Goal: Find contact information: Find contact information

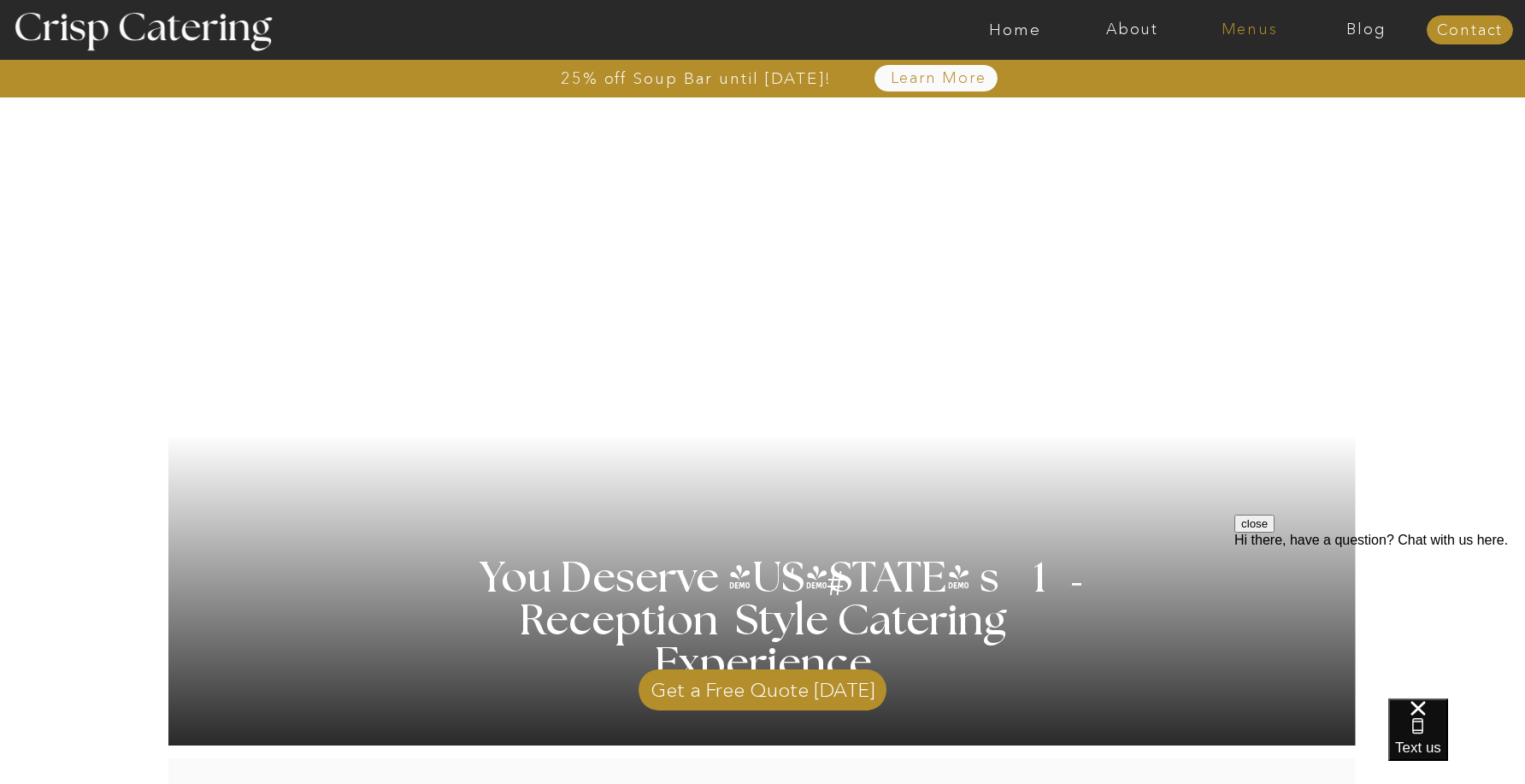
click at [1259, 27] on nav "Menus" at bounding box center [1249, 30] width 117 height 17
click at [1231, 101] on nav "Winter (Sep-Feb)" at bounding box center [1248, 101] width 140 height 16
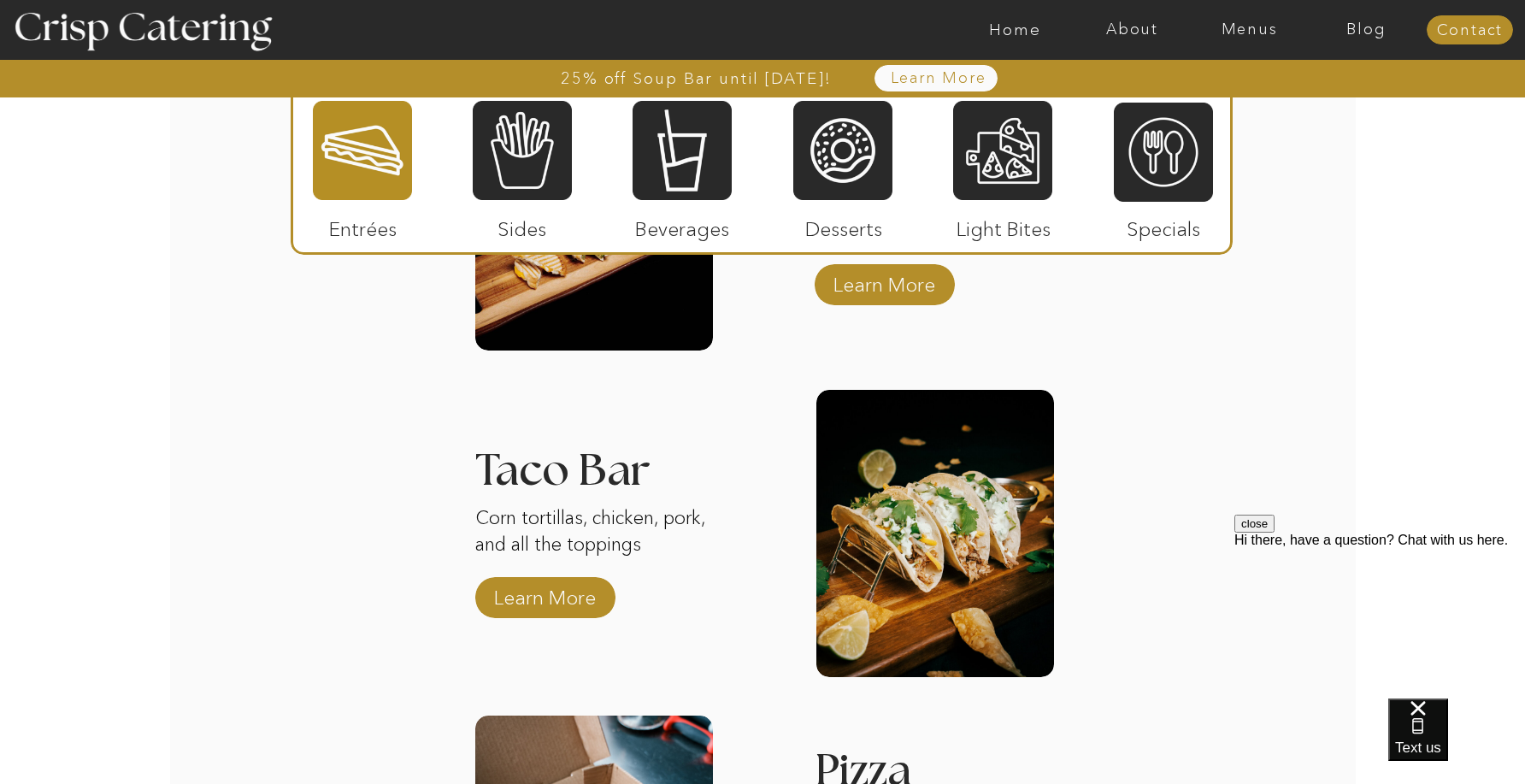
scroll to position [2481, 0]
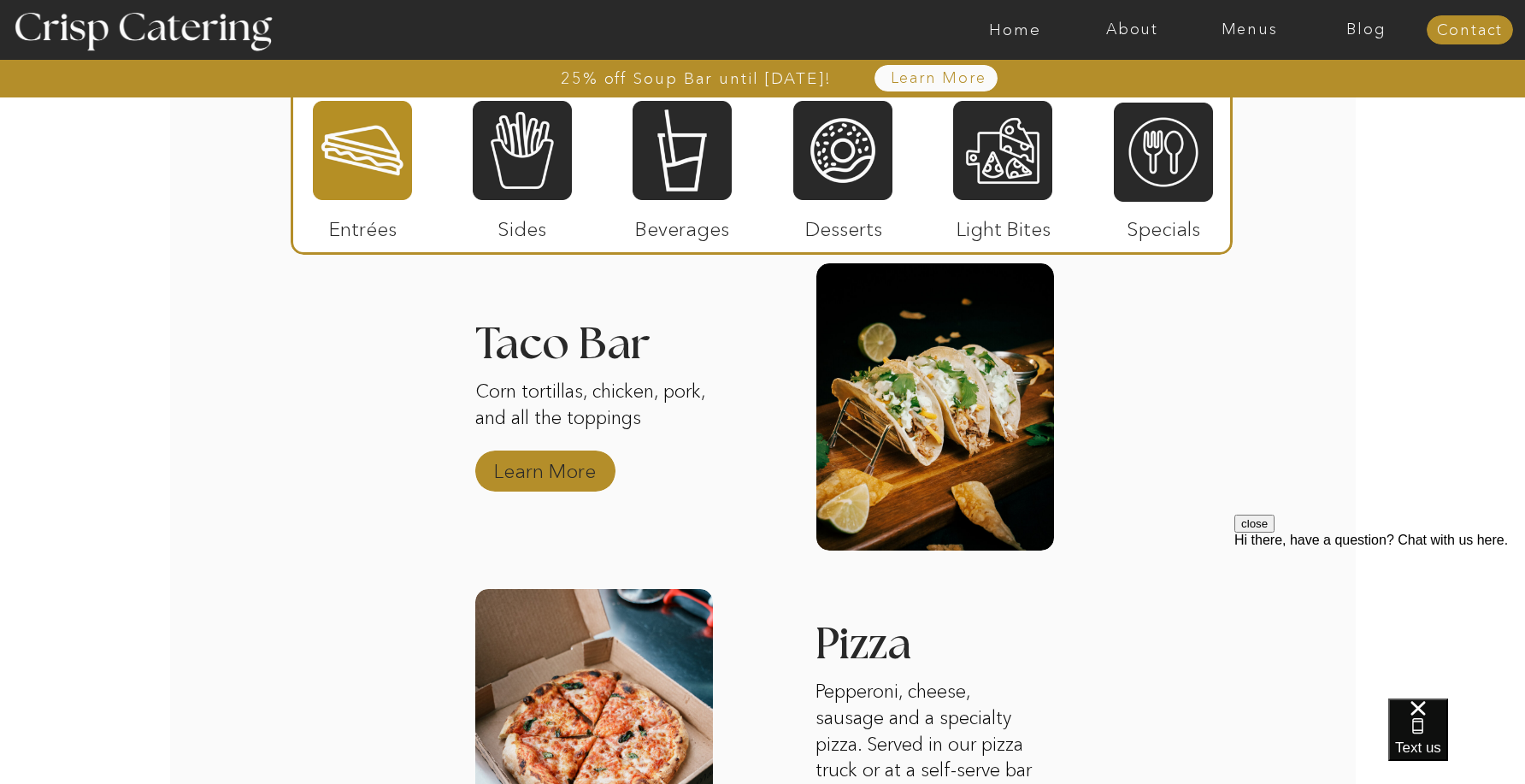
click at [563, 475] on p "Learn More" at bounding box center [545, 466] width 114 height 49
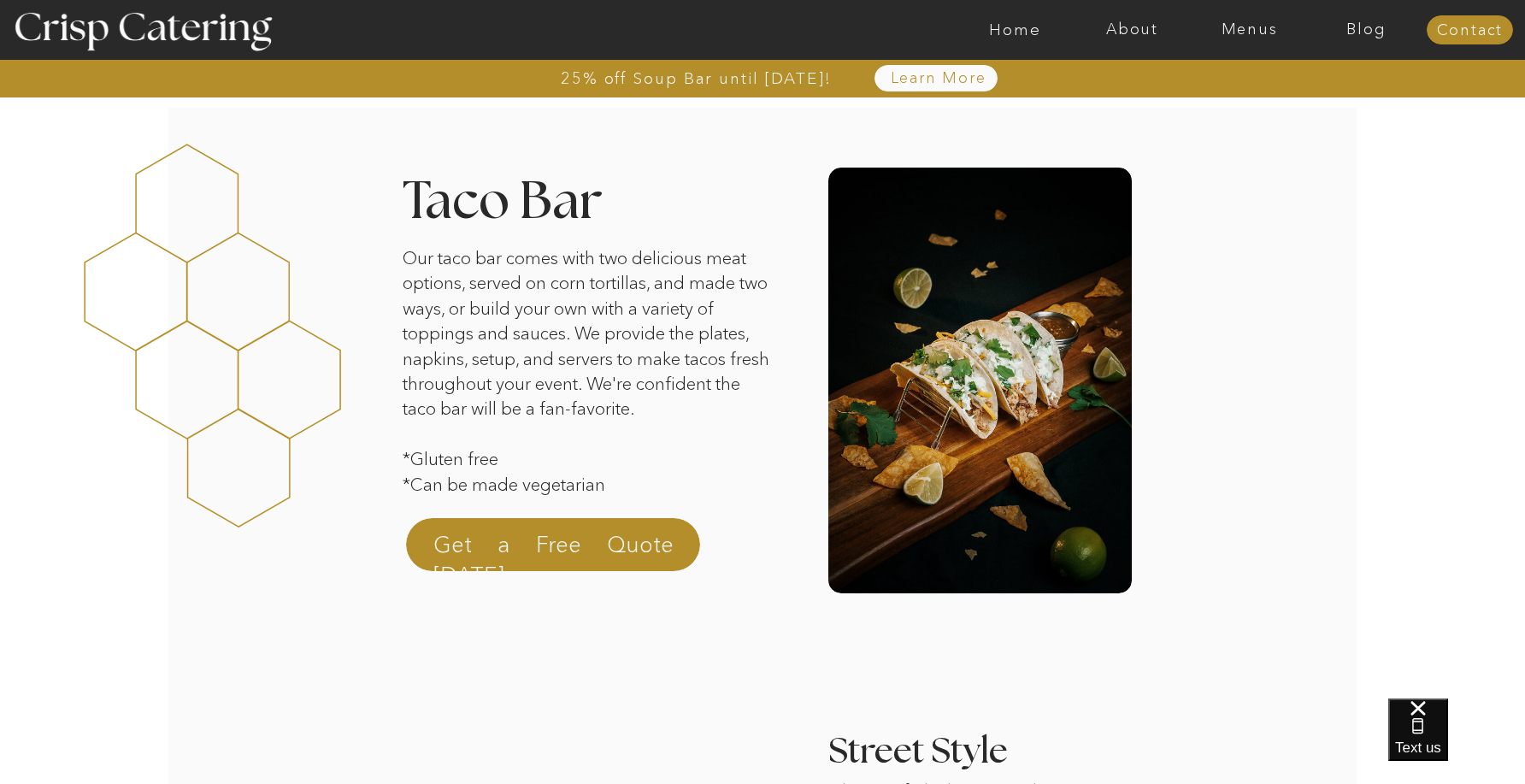
scroll to position [103, 0]
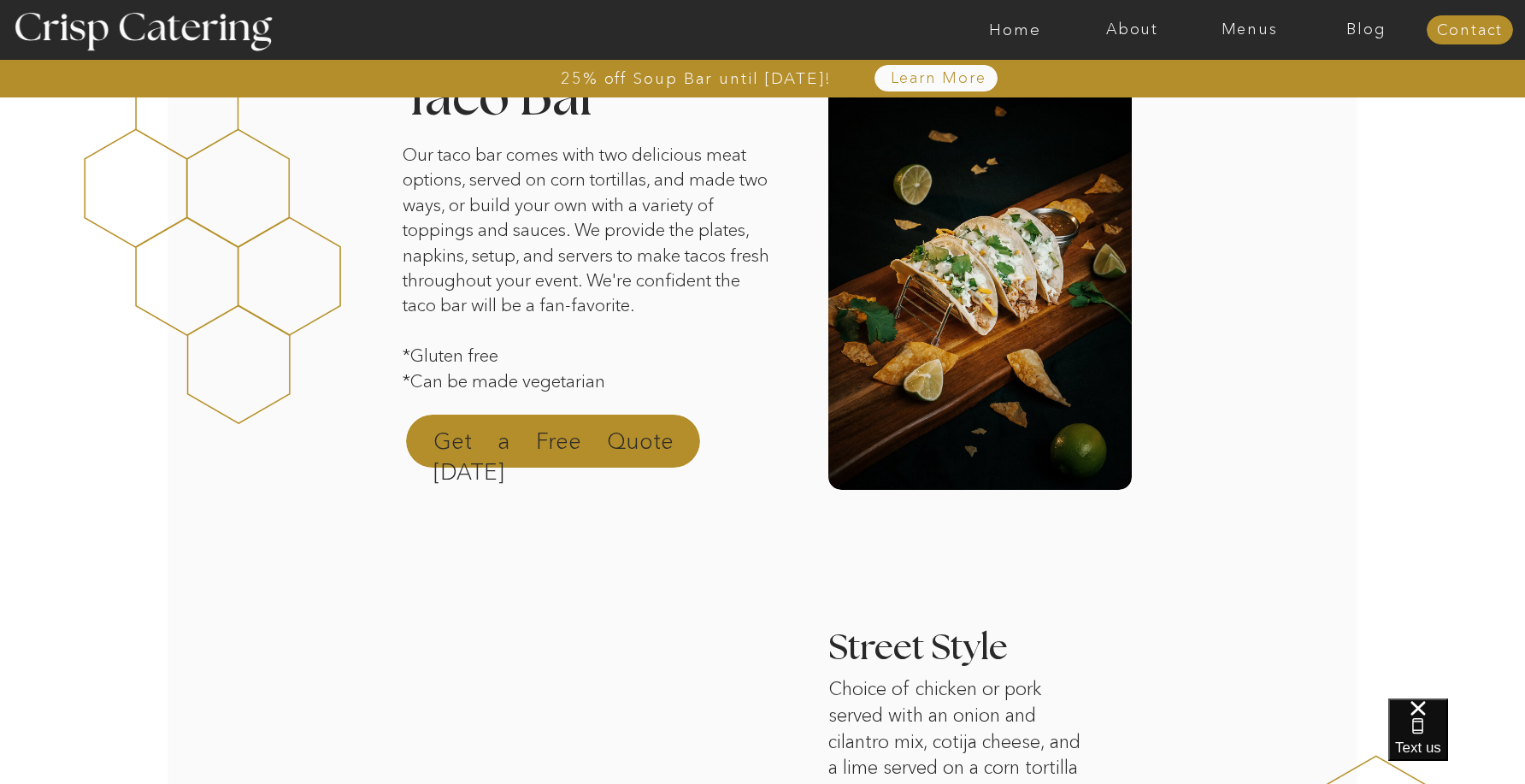
click at [506, 445] on p "Get a Free Quote Today" at bounding box center [554, 446] width 241 height 41
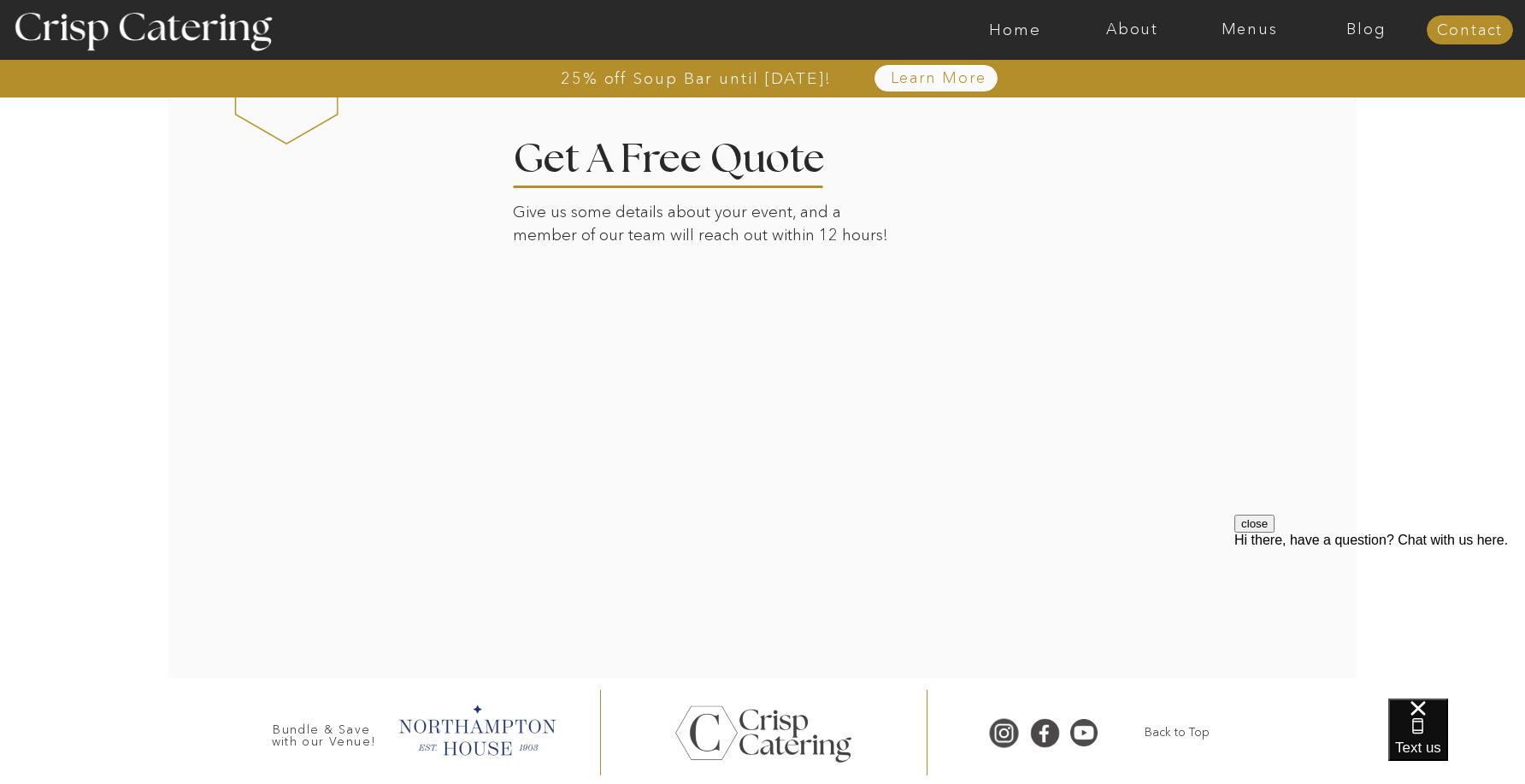
scroll to position [1810, 0]
click at [835, 646] on div at bounding box center [763, 736] width 194 height 183
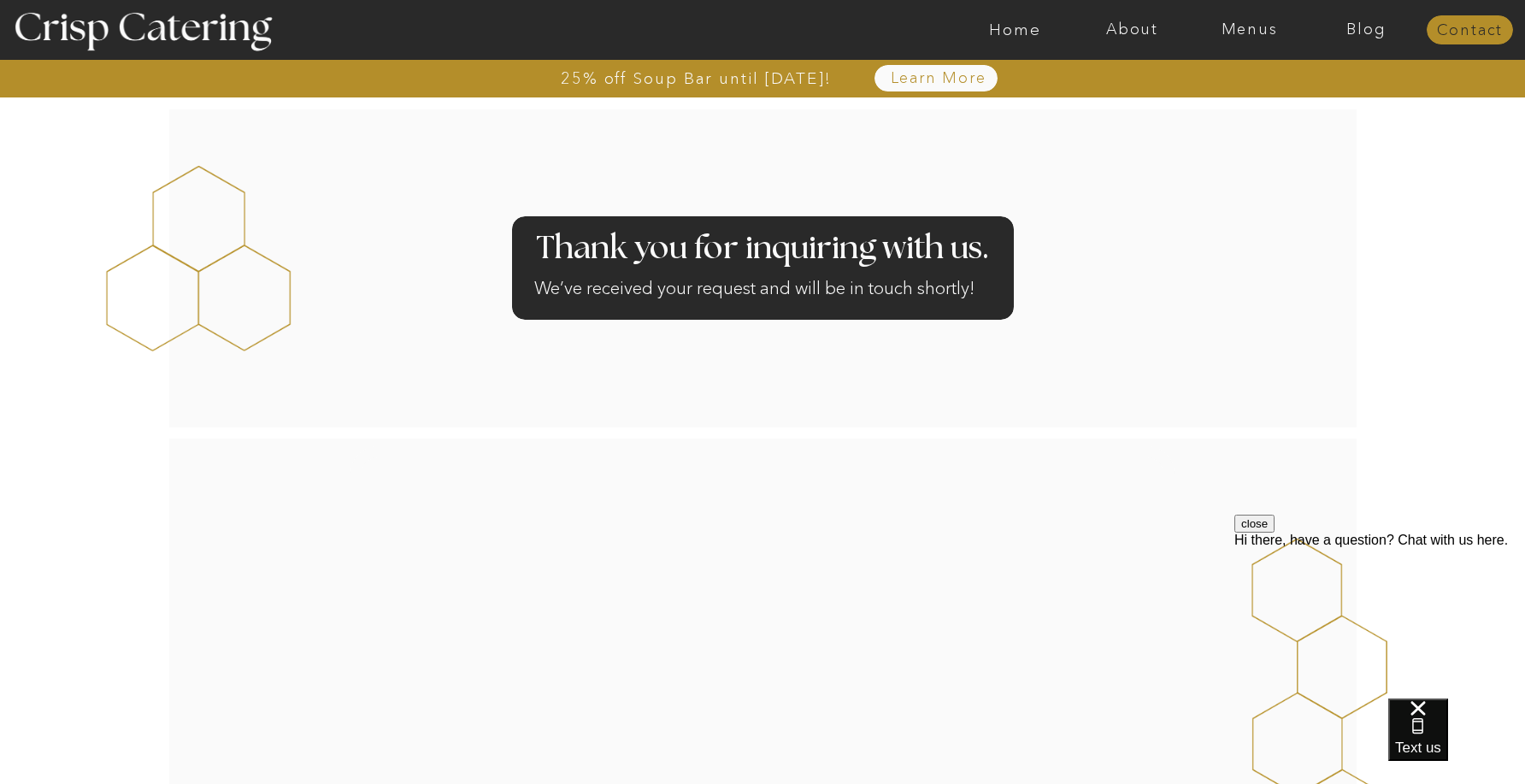
click at [1466, 27] on nav "Contact" at bounding box center [1470, 31] width 86 height 17
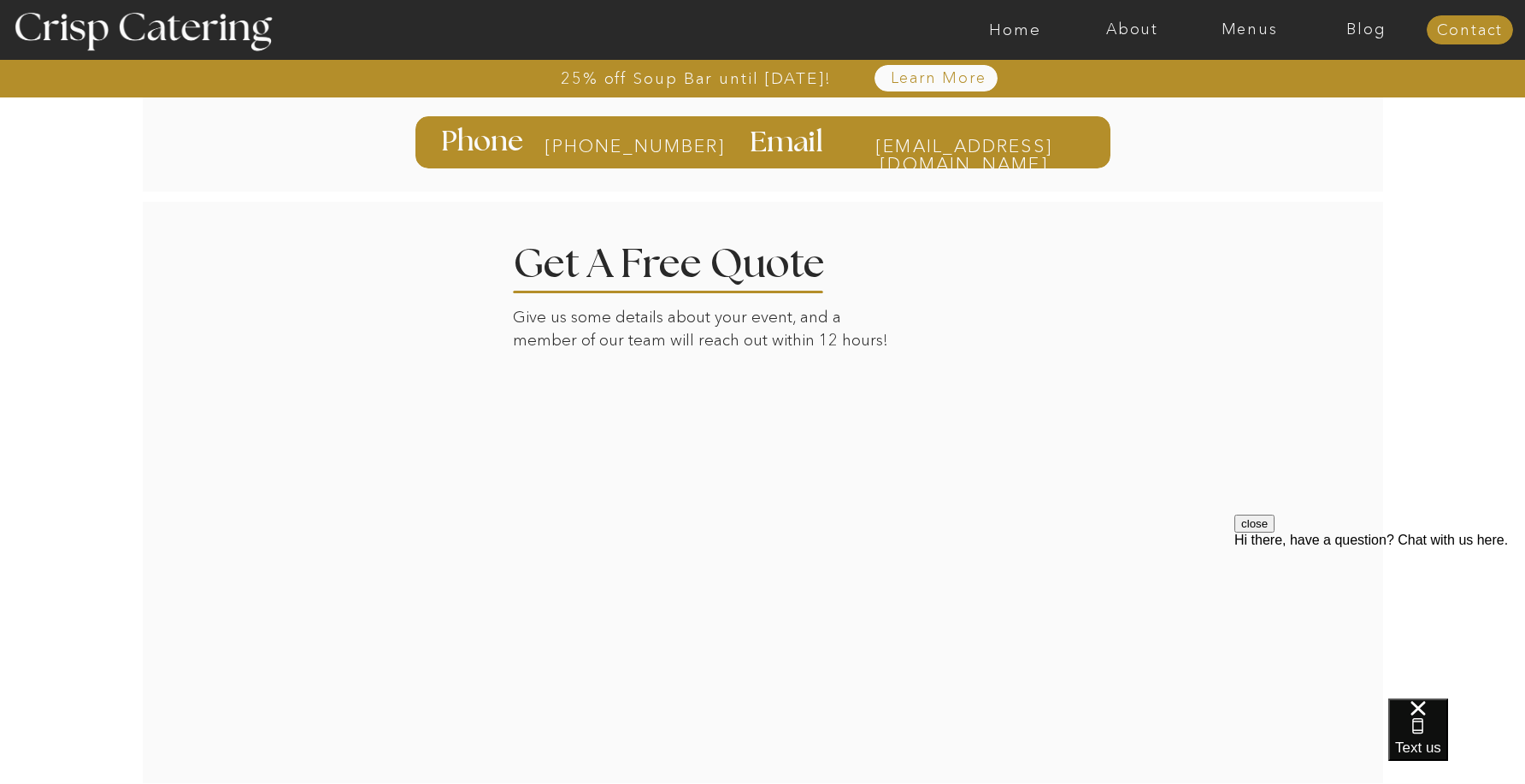
scroll to position [275, 0]
